Goal: Transaction & Acquisition: Purchase product/service

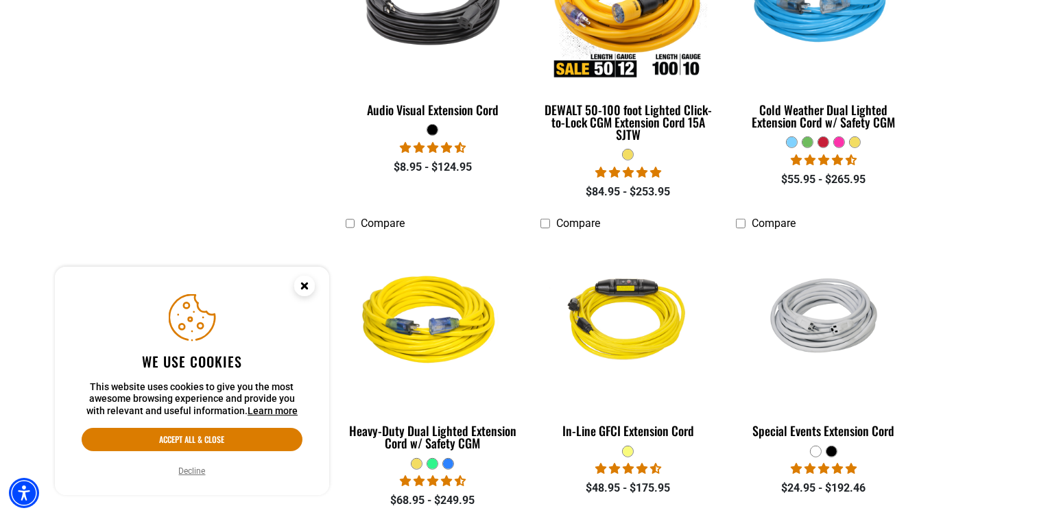
scroll to position [823, 0]
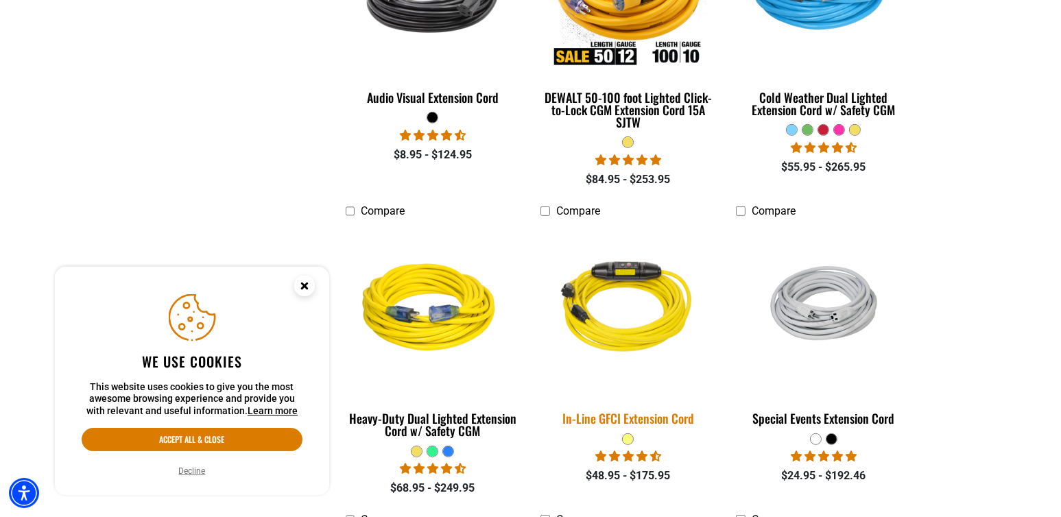
click at [637, 421] on div "In-Line GFCI Extension Cord" at bounding box center [628, 418] width 175 height 12
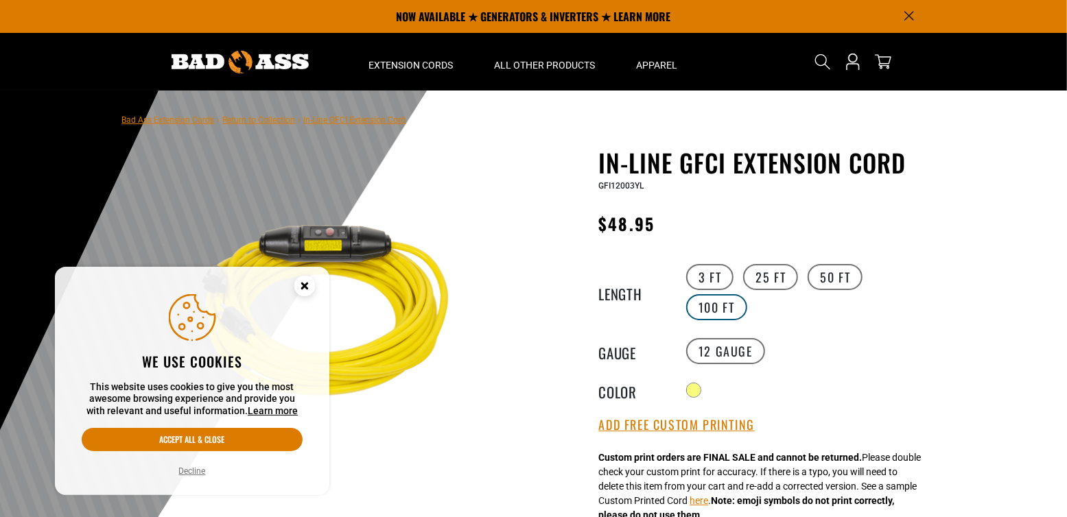
click at [747, 294] on label "100 FT" at bounding box center [716, 307] width 61 height 26
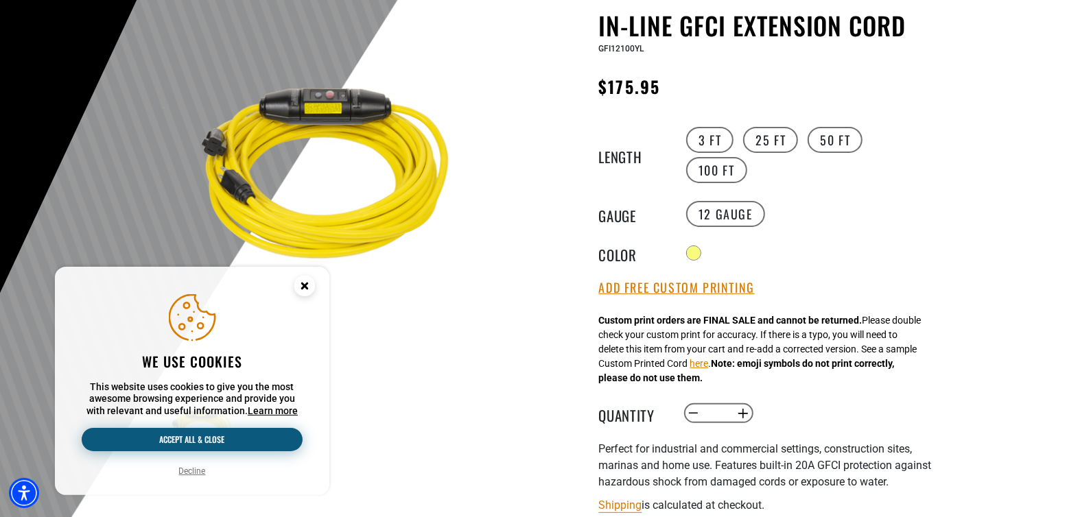
click at [191, 436] on button "Accept all & close" at bounding box center [192, 439] width 221 height 23
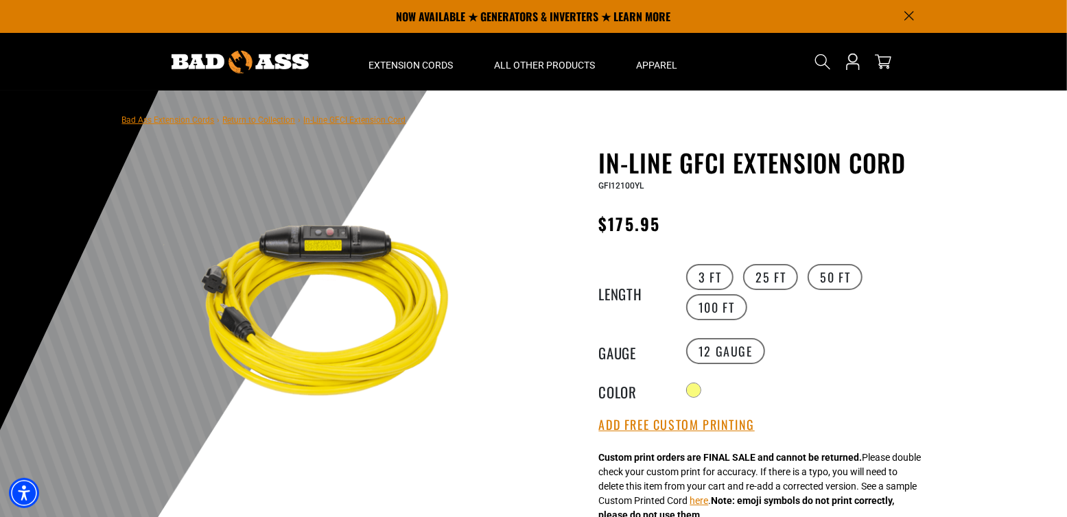
click at [620, 182] on span "GFI12100YL" at bounding box center [621, 186] width 45 height 10
copy span "GFI12100YL"
